Goal: Navigation & Orientation: Go to known website

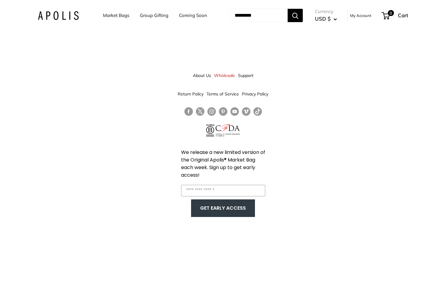
click at [58, 16] on img at bounding box center [58, 15] width 41 height 9
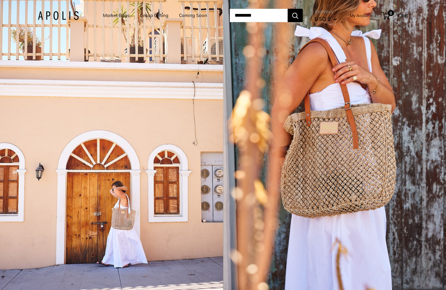
click at [57, 16] on img at bounding box center [58, 15] width 41 height 9
